Goal: Transaction & Acquisition: Purchase product/service

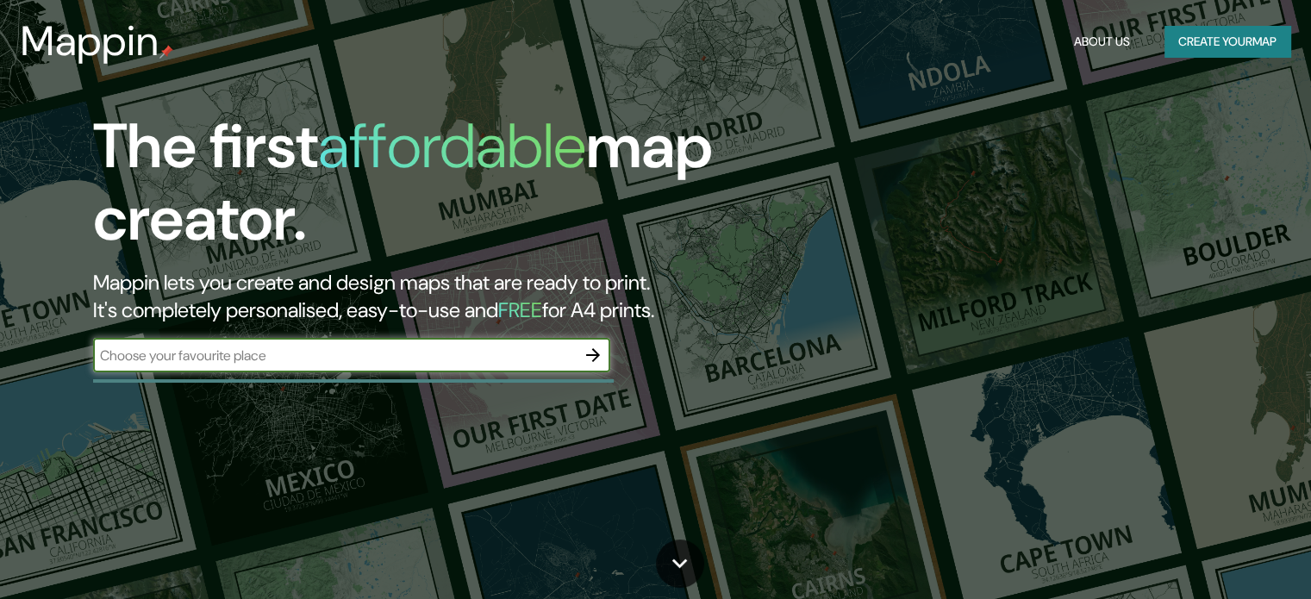
click at [582, 349] on button "button" at bounding box center [593, 355] width 34 height 34
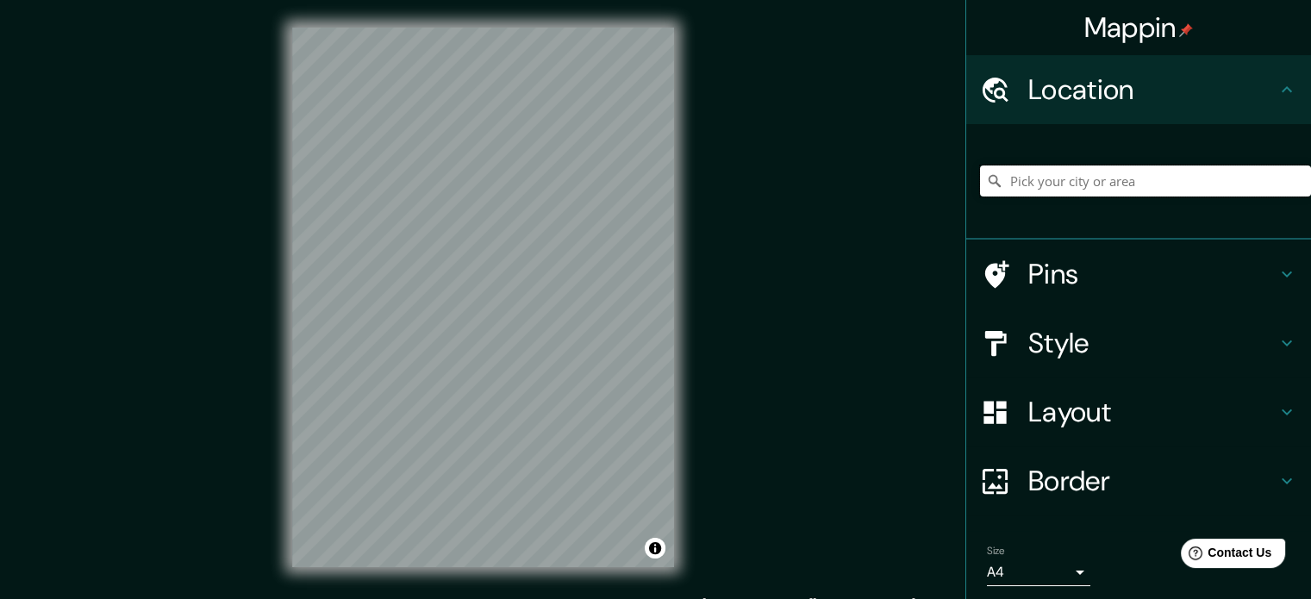
click at [1082, 182] on input "Pick your city or area" at bounding box center [1145, 181] width 331 height 31
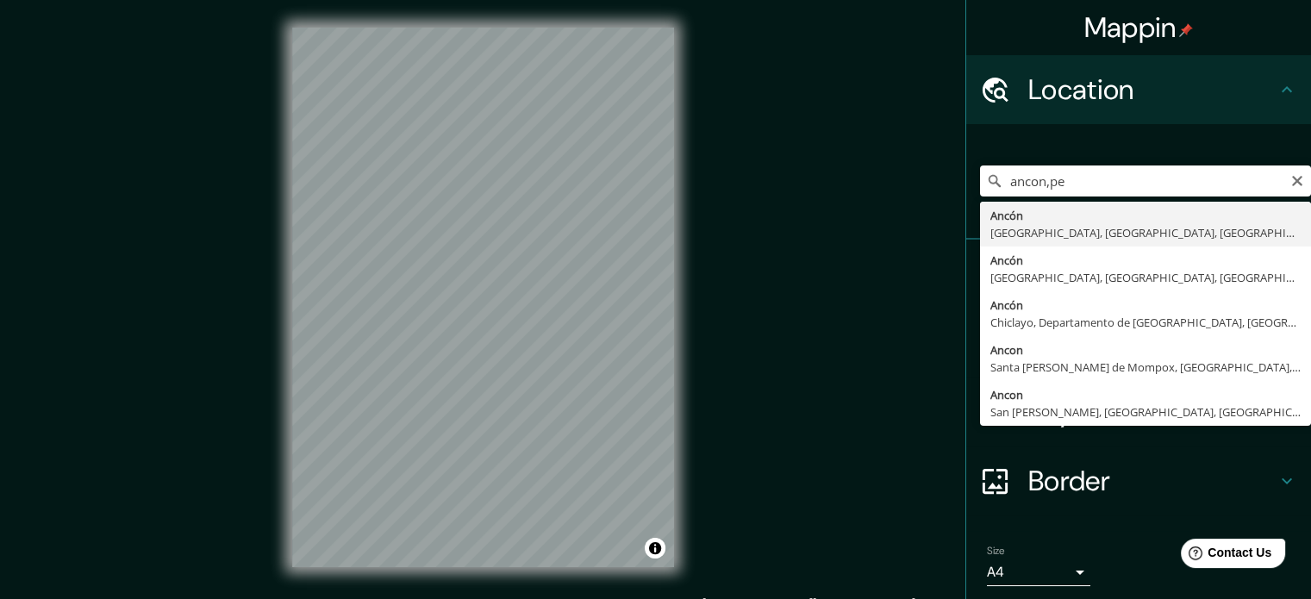
type input "Ancón, [GEOGRAPHIC_DATA], [GEOGRAPHIC_DATA], [GEOGRAPHIC_DATA]"
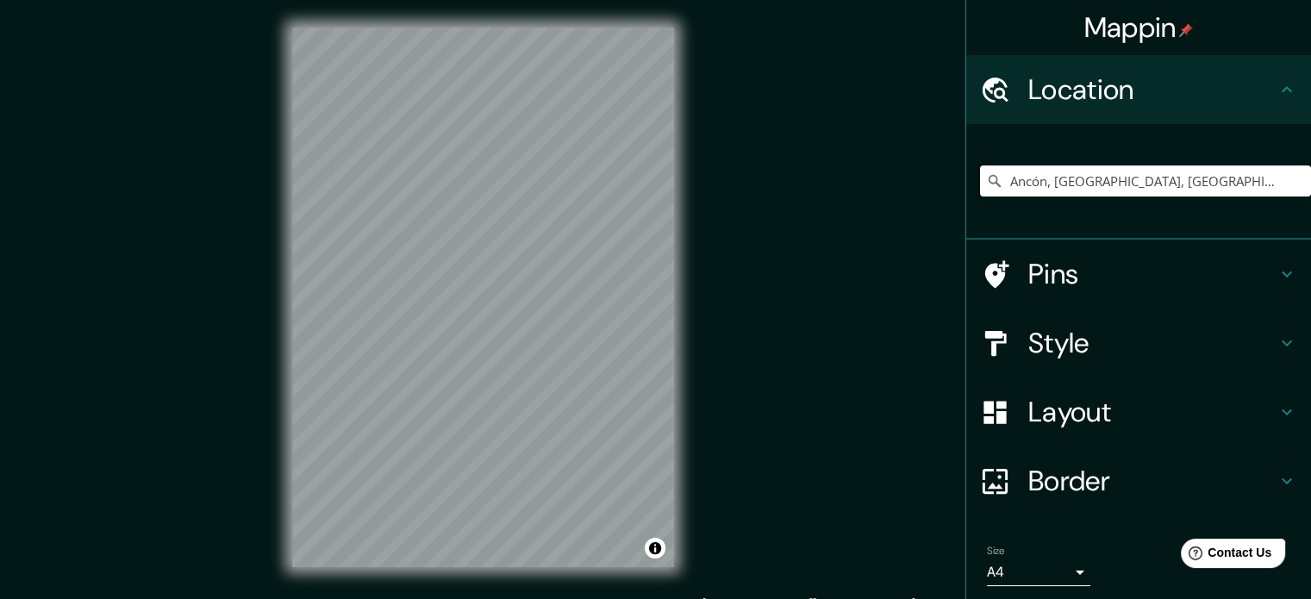
click at [1067, 285] on h4 "Pins" at bounding box center [1153, 274] width 248 height 34
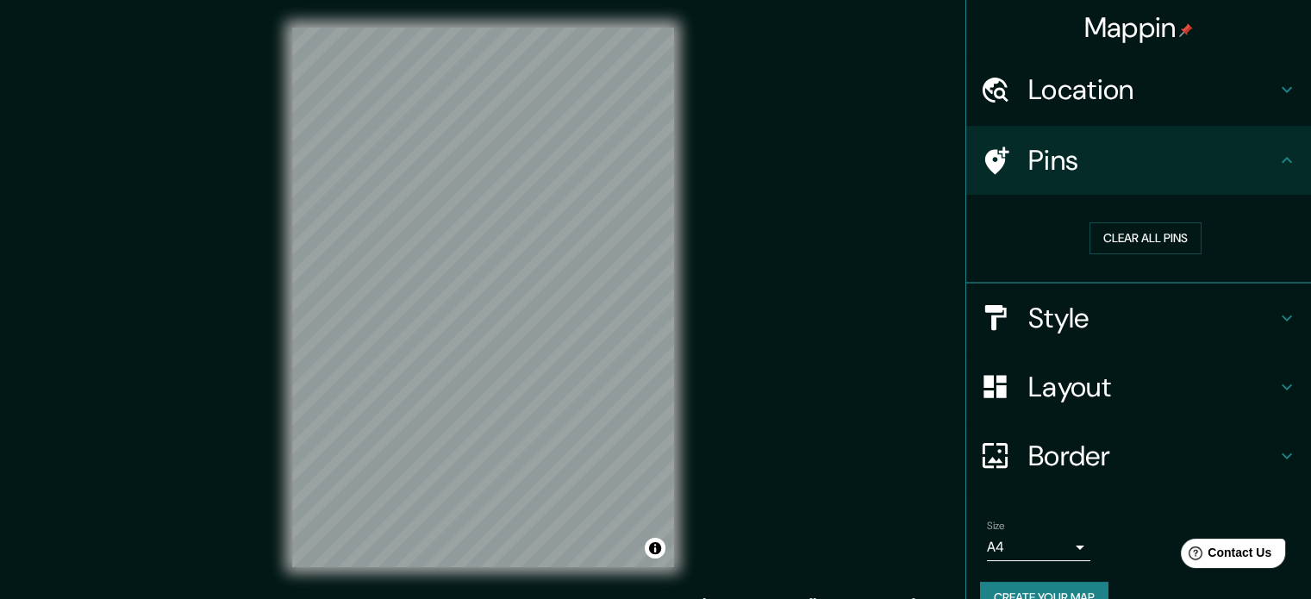
click at [1077, 306] on h4 "Style" at bounding box center [1153, 318] width 248 height 34
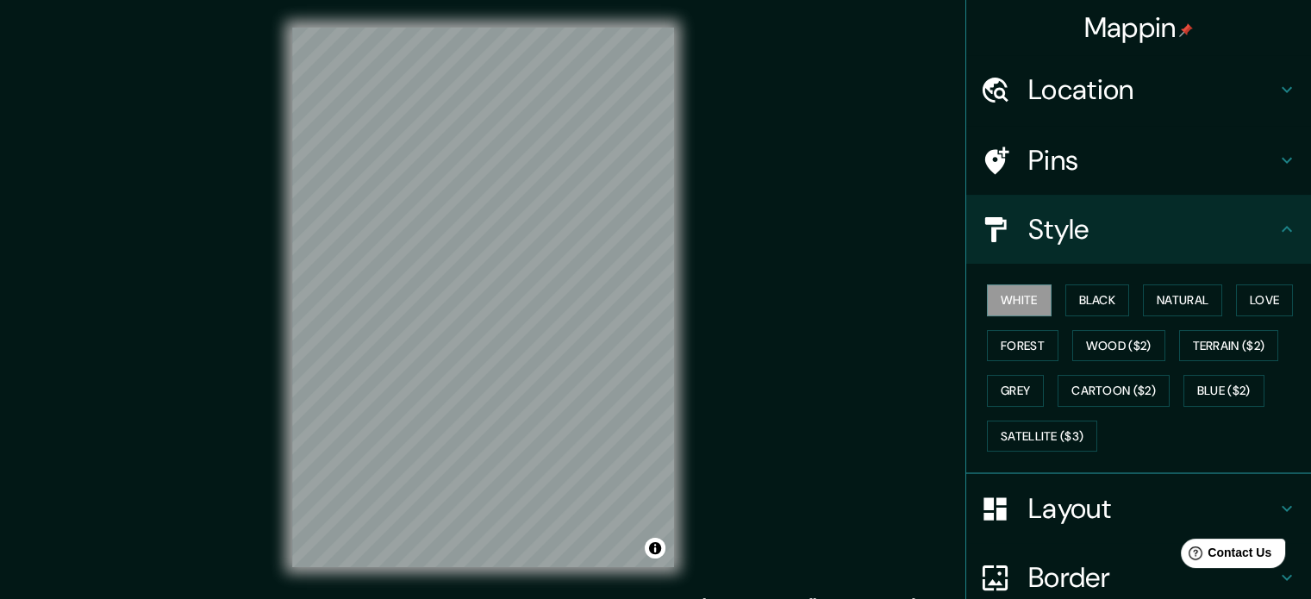
click at [1077, 306] on button "Black" at bounding box center [1098, 301] width 65 height 32
click at [1143, 297] on button "Natural" at bounding box center [1182, 301] width 79 height 32
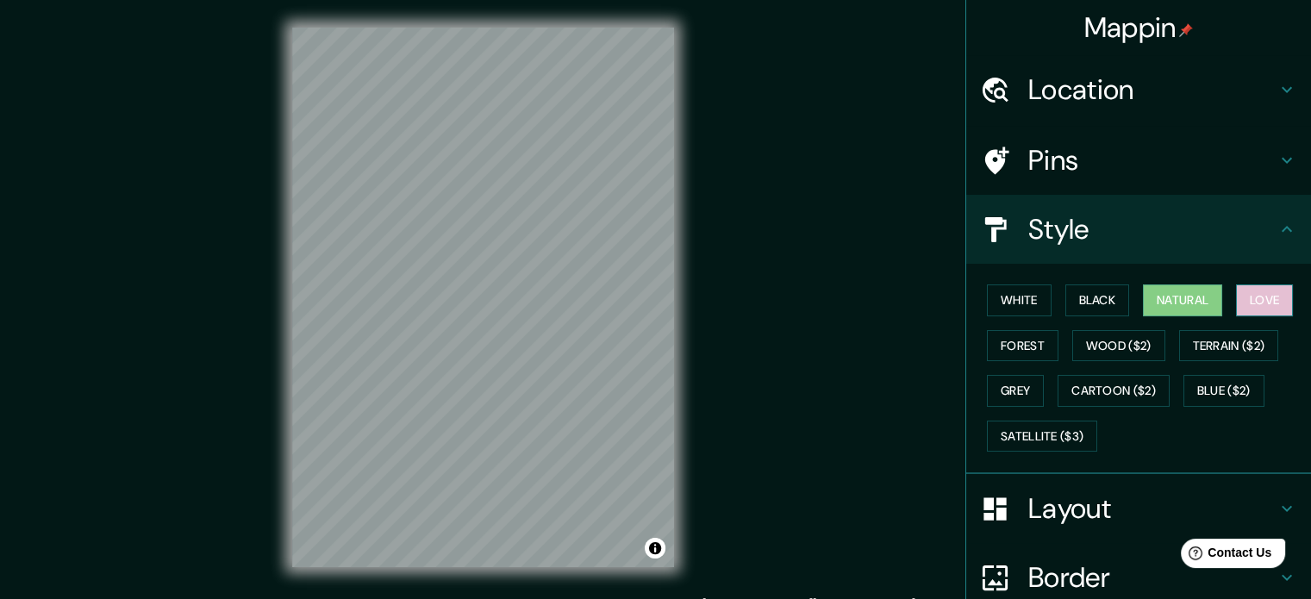
click at [1256, 304] on button "Love" at bounding box center [1264, 301] width 57 height 32
click at [1026, 350] on button "Forest" at bounding box center [1023, 346] width 72 height 32
click at [1184, 293] on button "Natural" at bounding box center [1182, 301] width 79 height 32
click at [990, 293] on button "White" at bounding box center [1019, 301] width 65 height 32
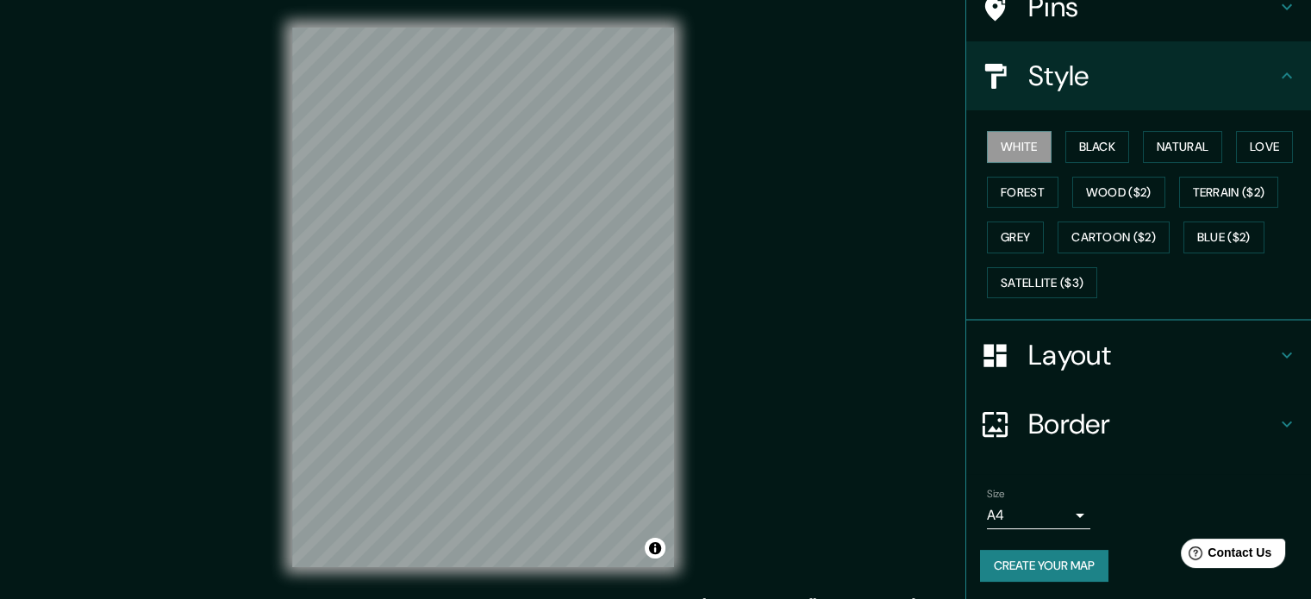
click at [1088, 350] on h4 "Layout" at bounding box center [1153, 355] width 248 height 34
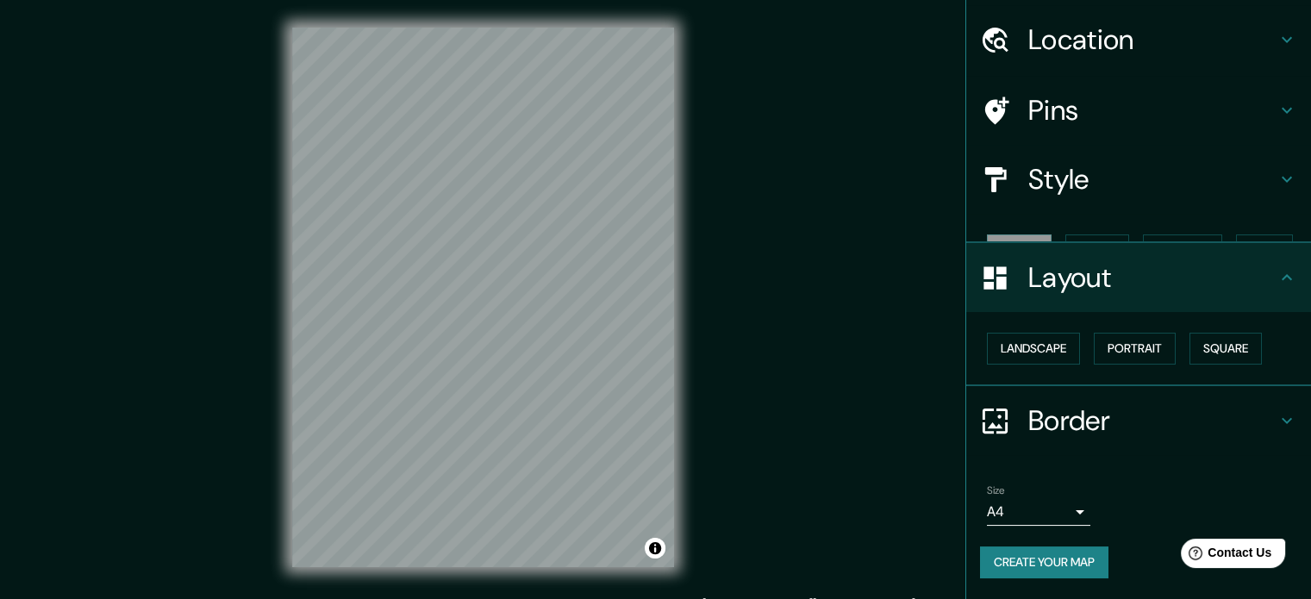
scroll to position [19, 0]
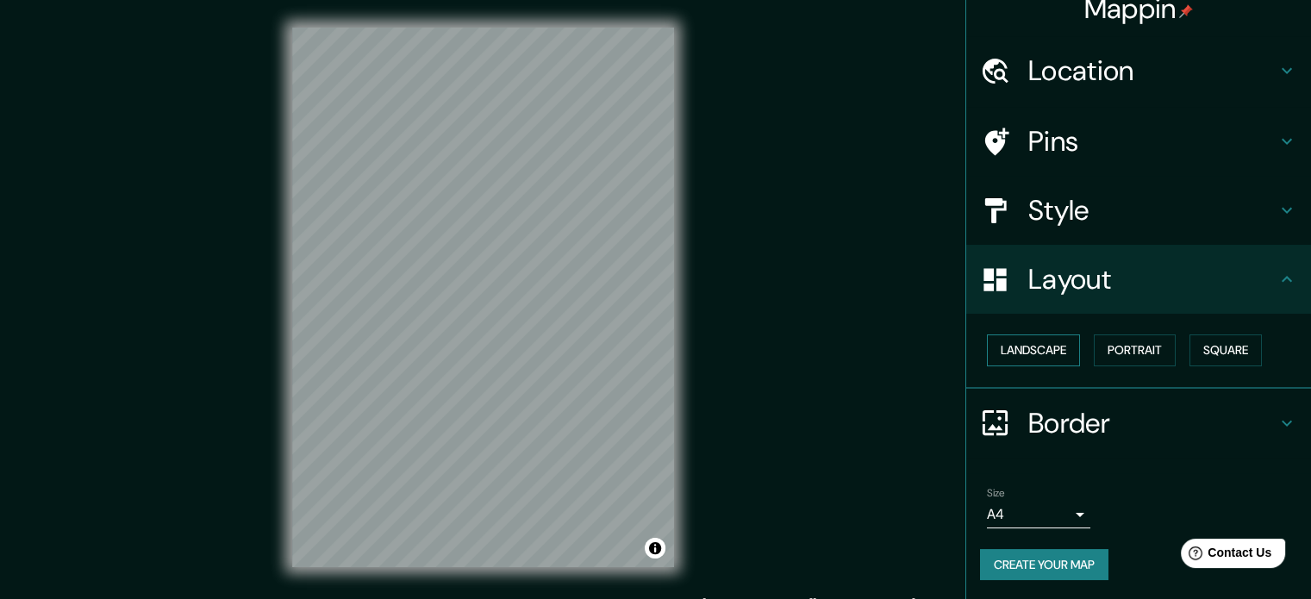
click at [1046, 347] on button "Landscape" at bounding box center [1033, 351] width 93 height 32
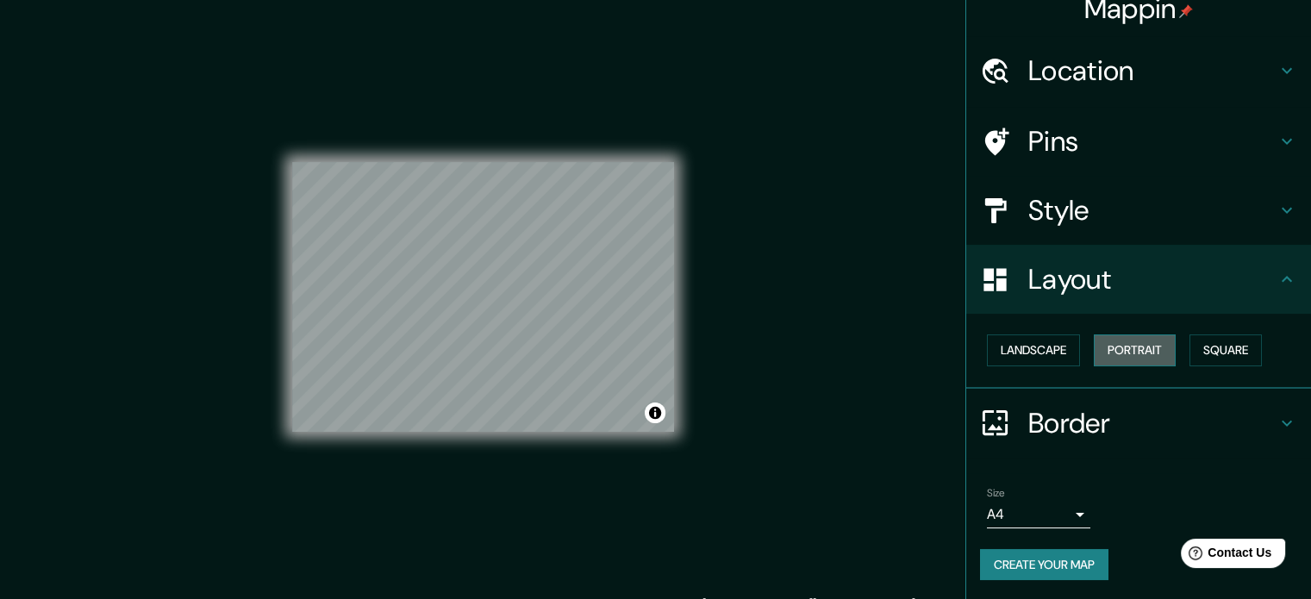
click at [1125, 347] on button "Portrait" at bounding box center [1135, 351] width 82 height 32
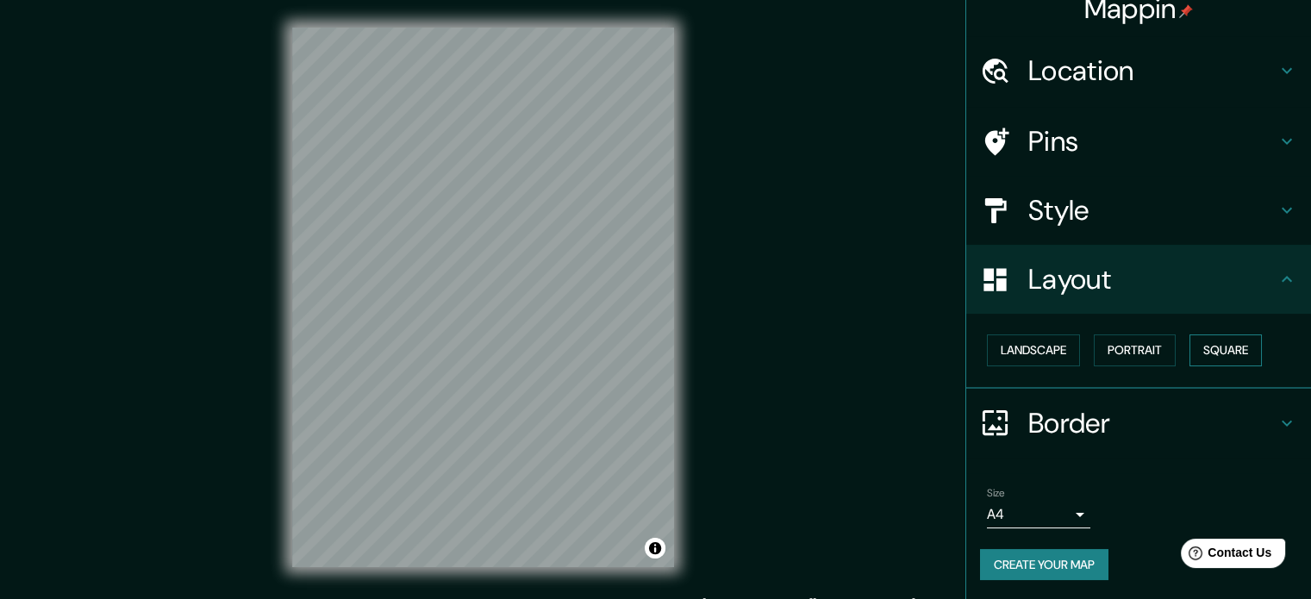
click at [1228, 339] on button "Square" at bounding box center [1226, 351] width 72 height 32
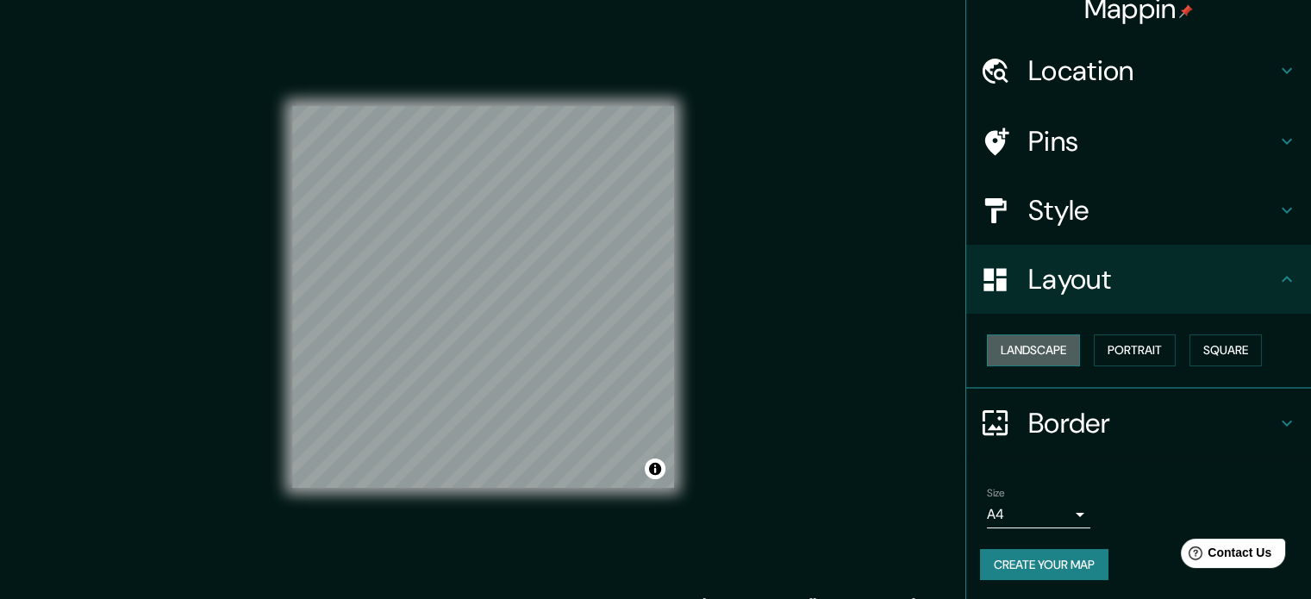
drag, startPoint x: 1048, startPoint y: 348, endPoint x: 1027, endPoint y: 348, distance: 20.7
click at [1038, 348] on button "Landscape" at bounding box center [1033, 351] width 93 height 32
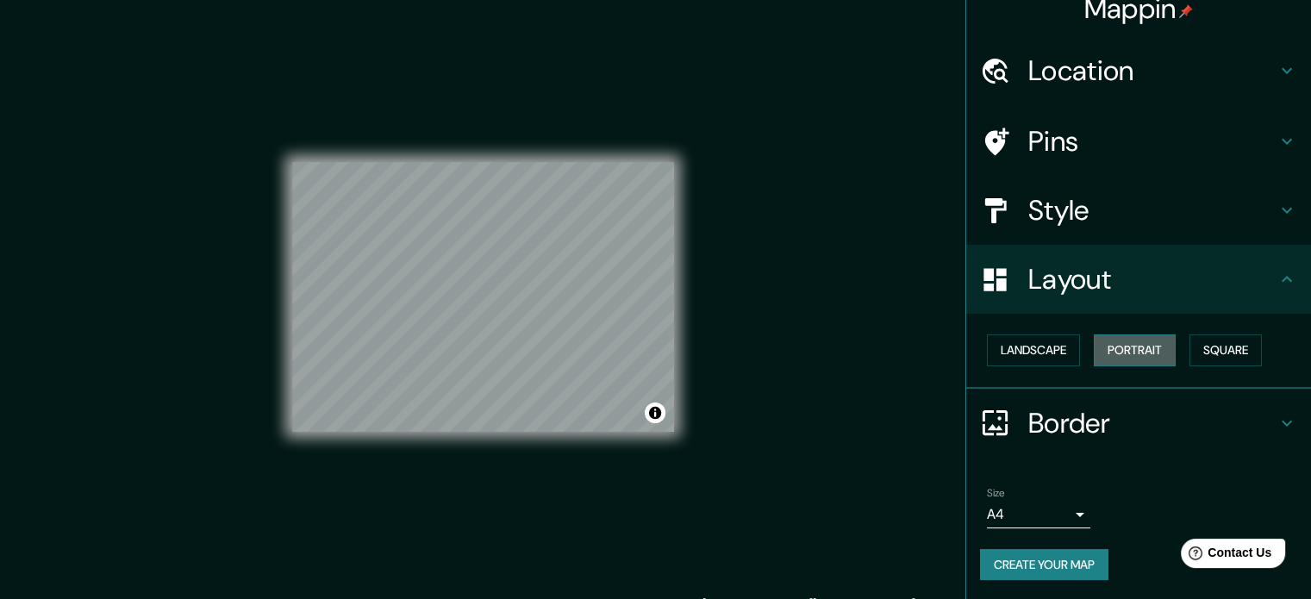
click at [1111, 343] on button "Portrait" at bounding box center [1135, 351] width 82 height 32
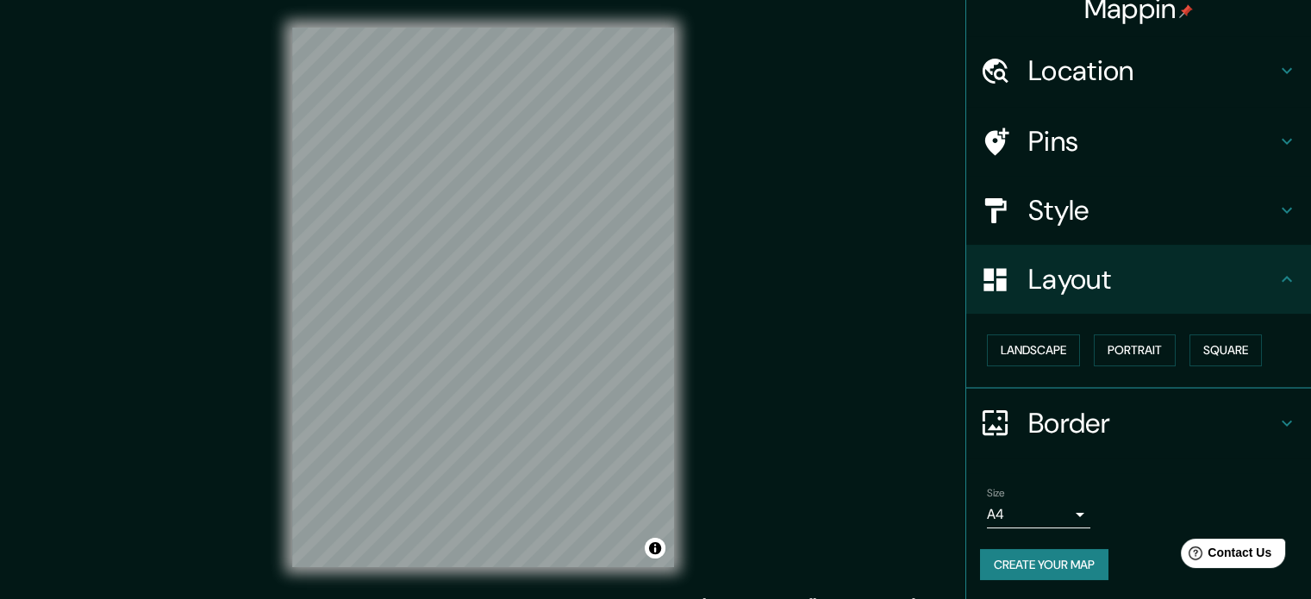
scroll to position [22, 0]
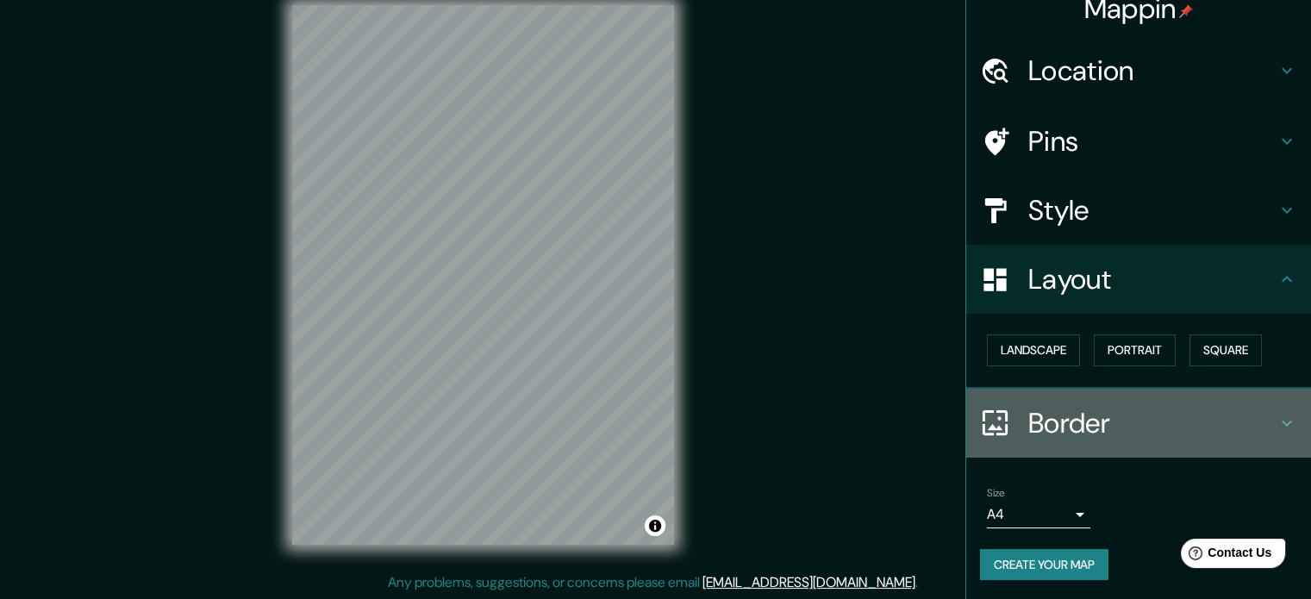
click at [1162, 408] on h4 "Border" at bounding box center [1153, 423] width 248 height 34
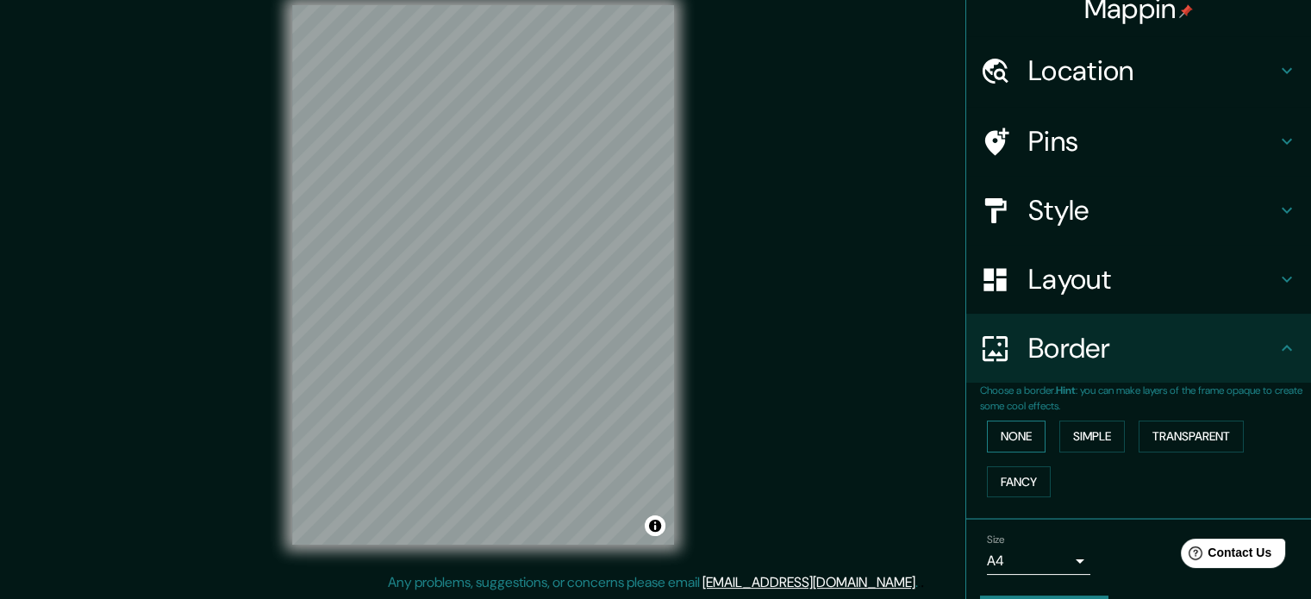
click at [1011, 444] on button "None" at bounding box center [1016, 437] width 59 height 32
click at [1011, 484] on button "Fancy" at bounding box center [1019, 482] width 64 height 32
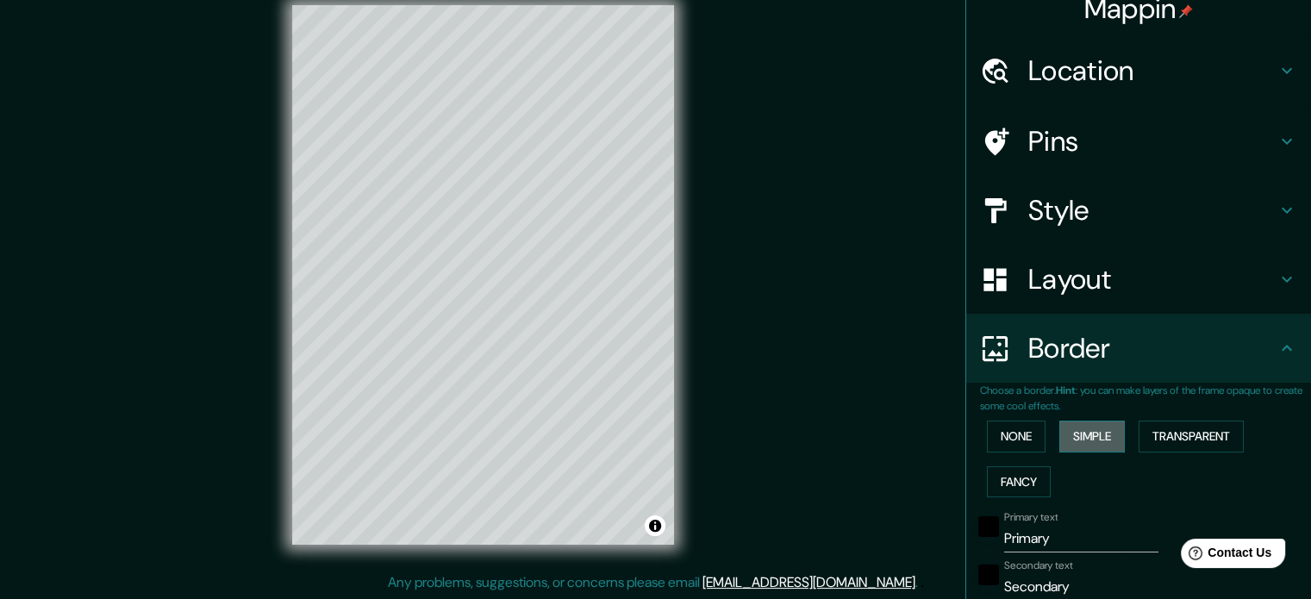
click at [1099, 438] on button "Simple" at bounding box center [1093, 437] width 66 height 32
click at [1154, 434] on button "Transparent" at bounding box center [1191, 437] width 105 height 32
click at [993, 433] on button "None" at bounding box center [1016, 437] width 59 height 32
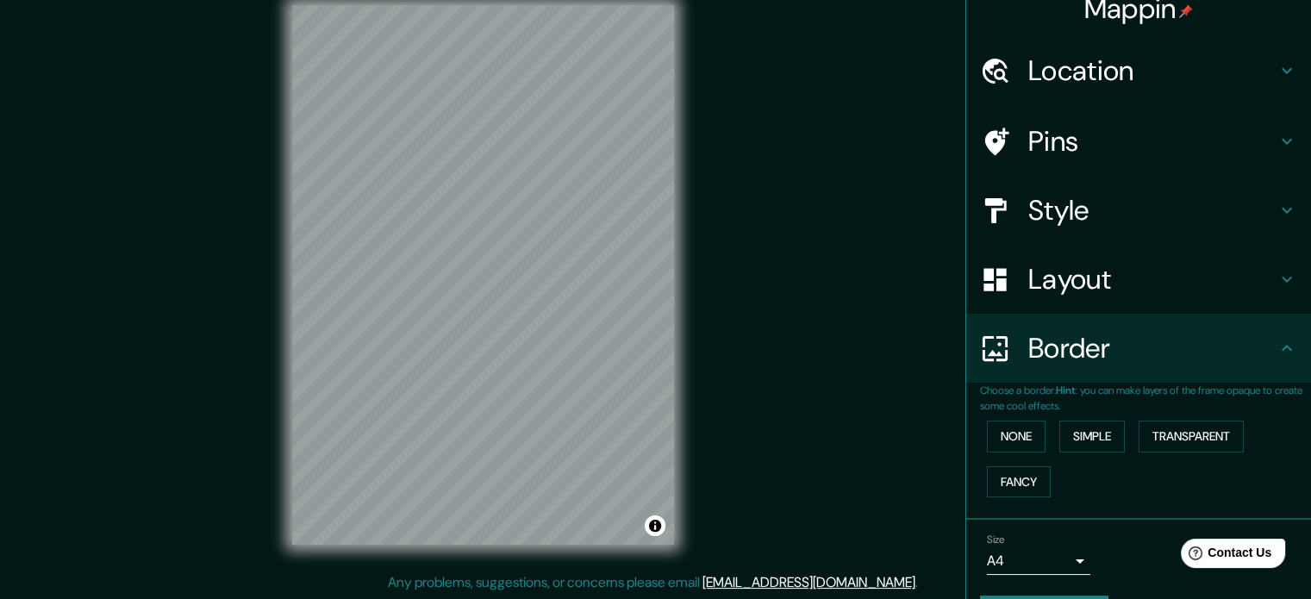
scroll to position [66, 0]
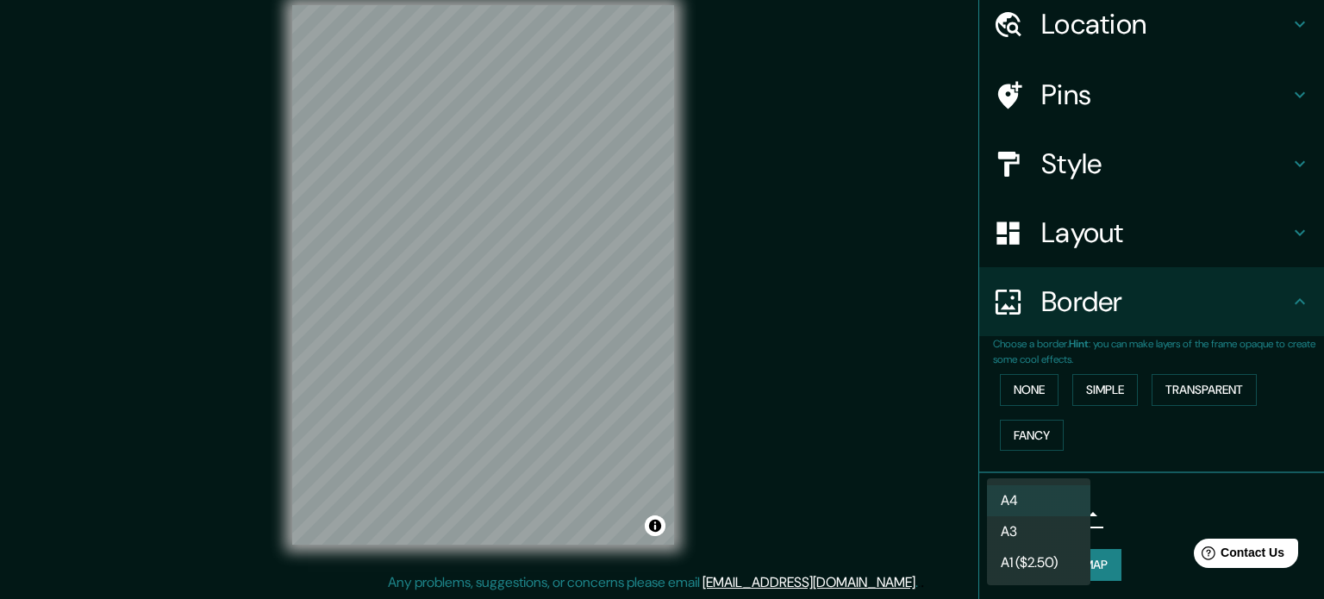
click at [1047, 517] on body "Mappin Location [GEOGRAPHIC_DATA], [GEOGRAPHIC_DATA], [GEOGRAPHIC_DATA], [GEOGR…" at bounding box center [662, 277] width 1324 height 599
drag, startPoint x: 1045, startPoint y: 524, endPoint x: 1047, endPoint y: 510, distance: 14.8
click at [1046, 524] on li "A3" at bounding box center [1038, 531] width 103 height 31
type input "a4"
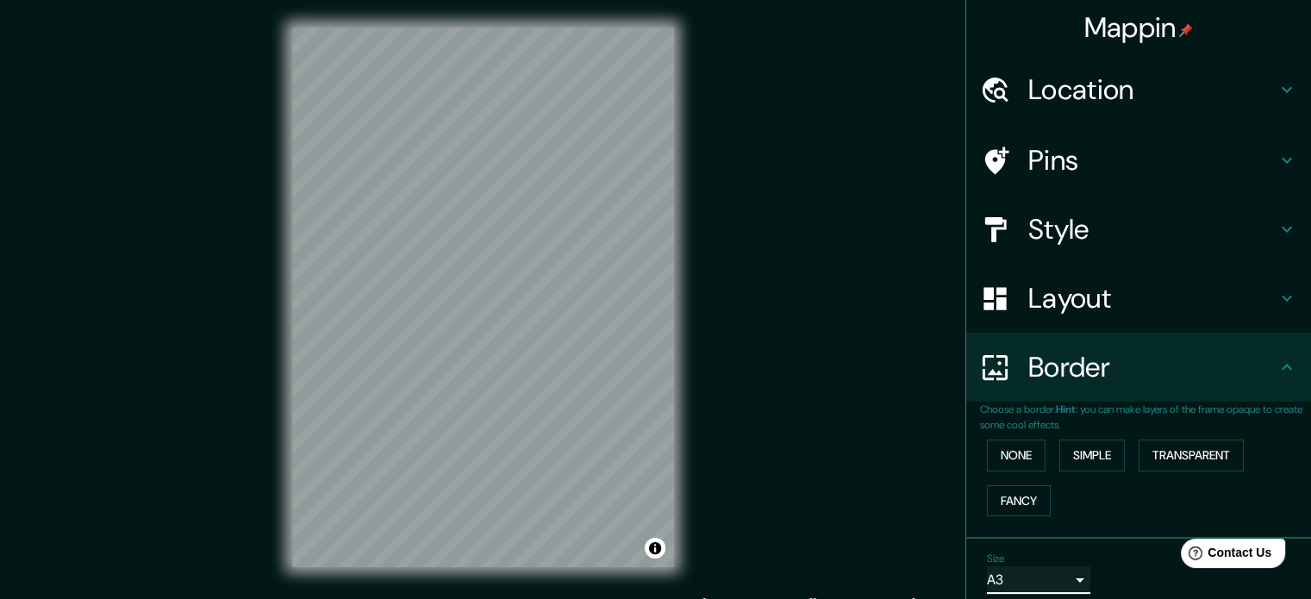
scroll to position [22, 0]
